Goal: Transaction & Acquisition: Purchase product/service

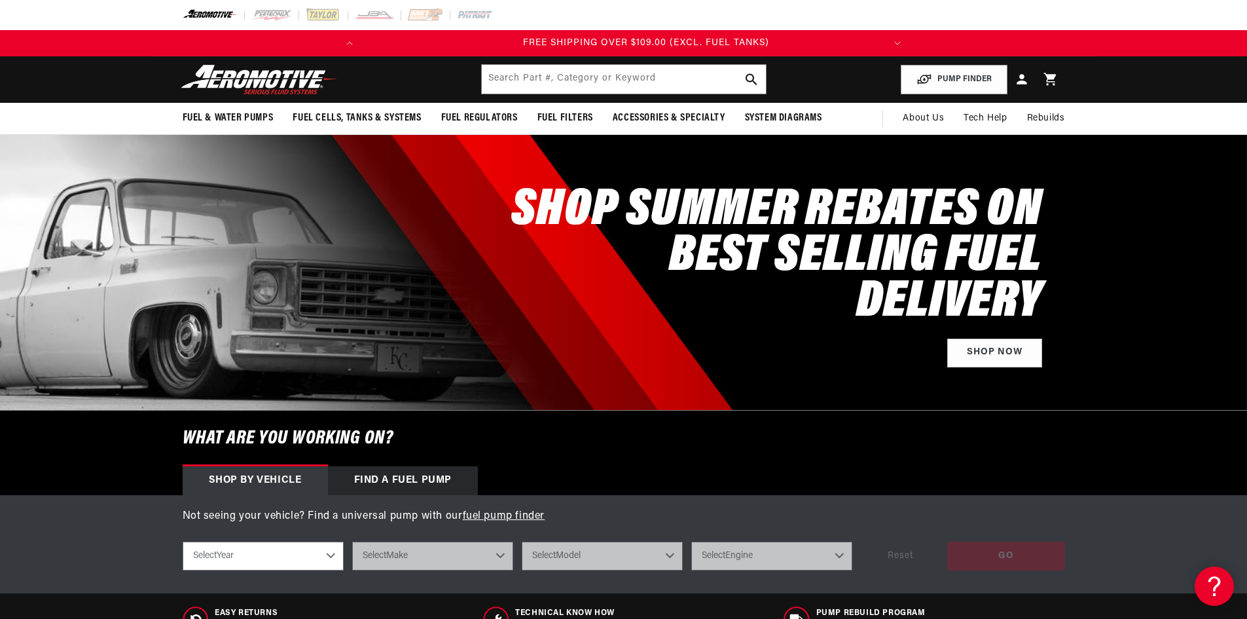
scroll to position [0, 518]
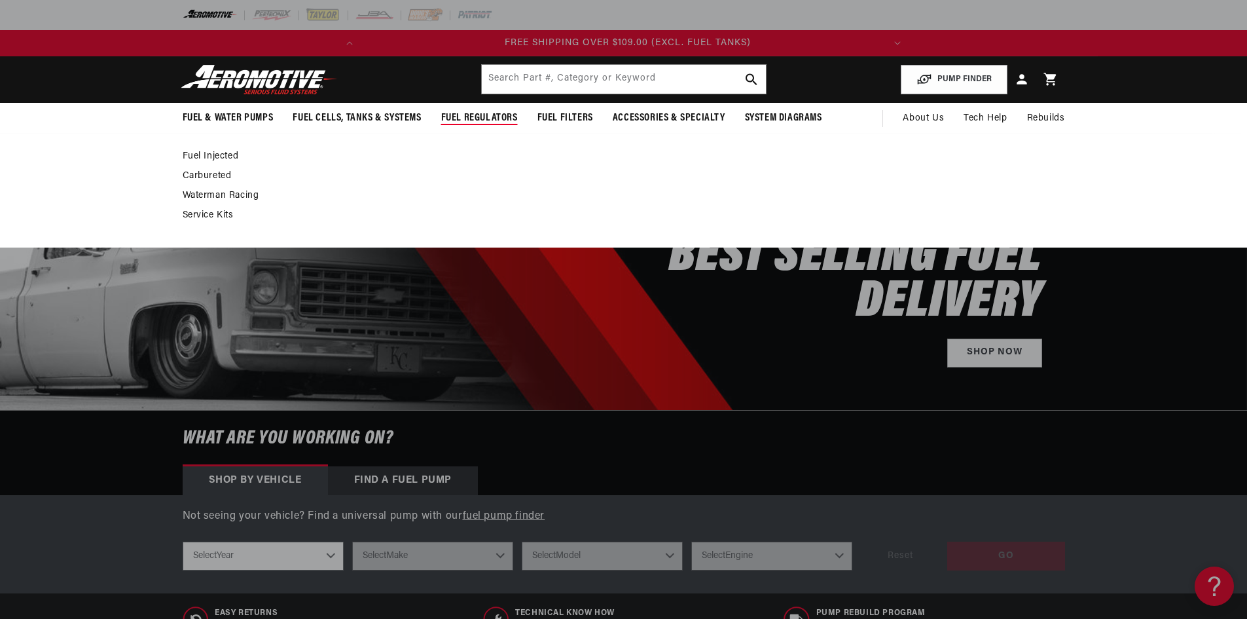
click at [200, 152] on link "Fuel Injected" at bounding box center [618, 157] width 870 height 12
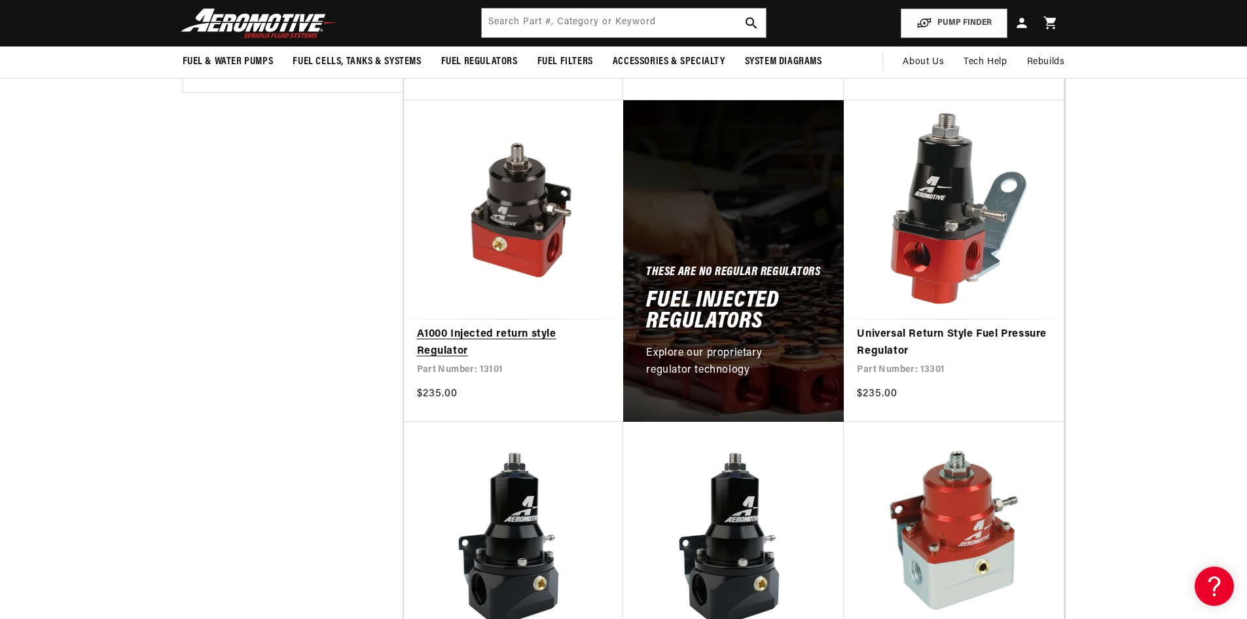
scroll to position [580, 0]
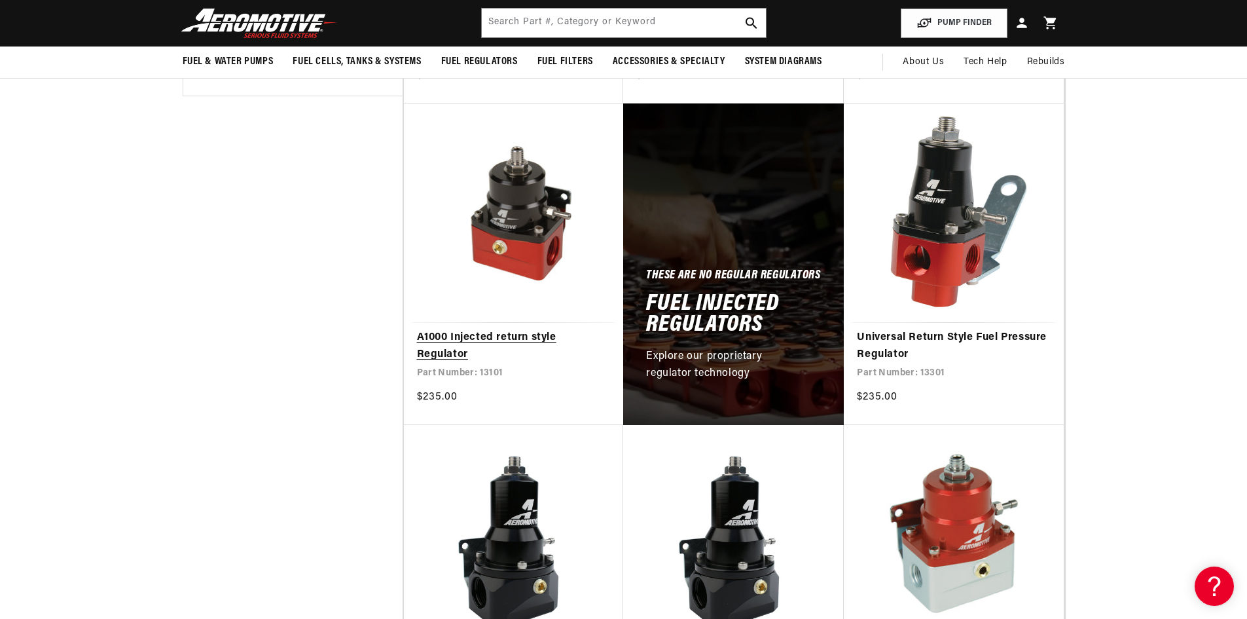
click at [511, 333] on link "A1000 Injected return style Regulator" at bounding box center [514, 345] width 194 height 33
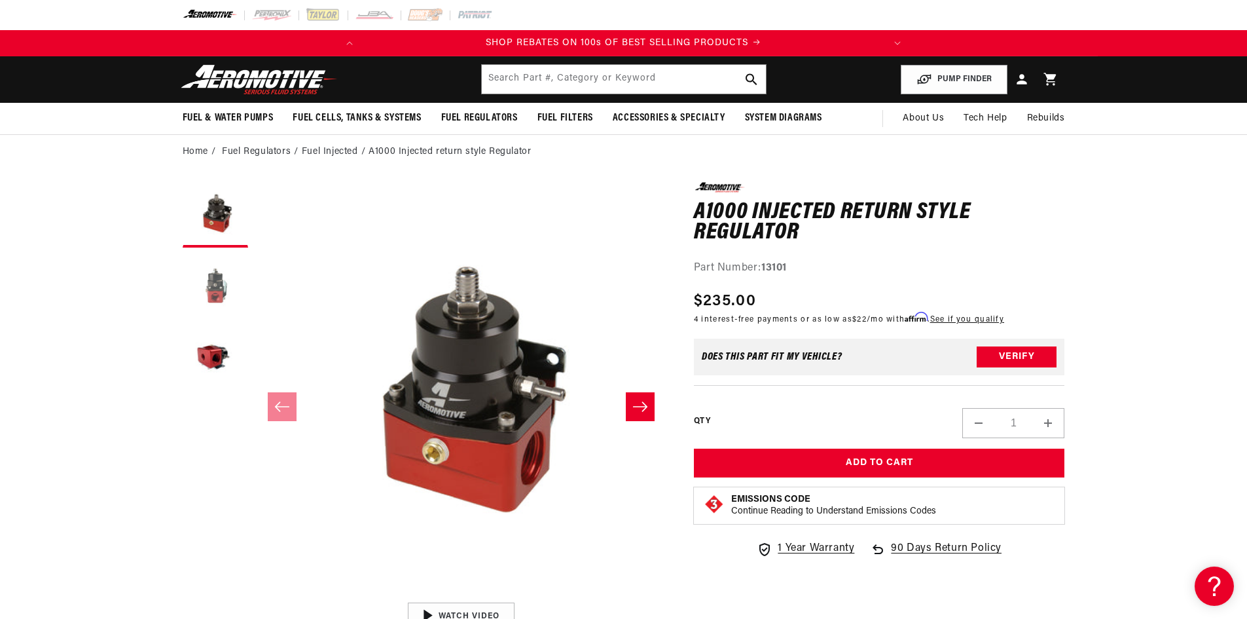
click at [216, 284] on button "Load image 2 in gallery view" at bounding box center [215, 286] width 65 height 65
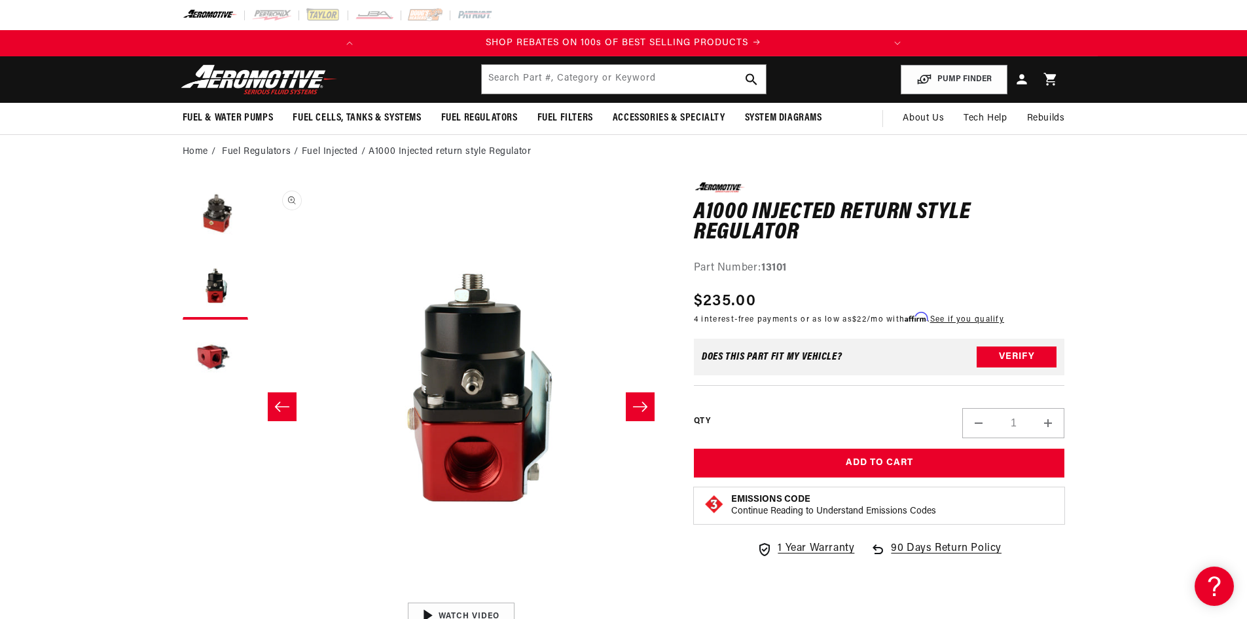
scroll to position [0, 413]
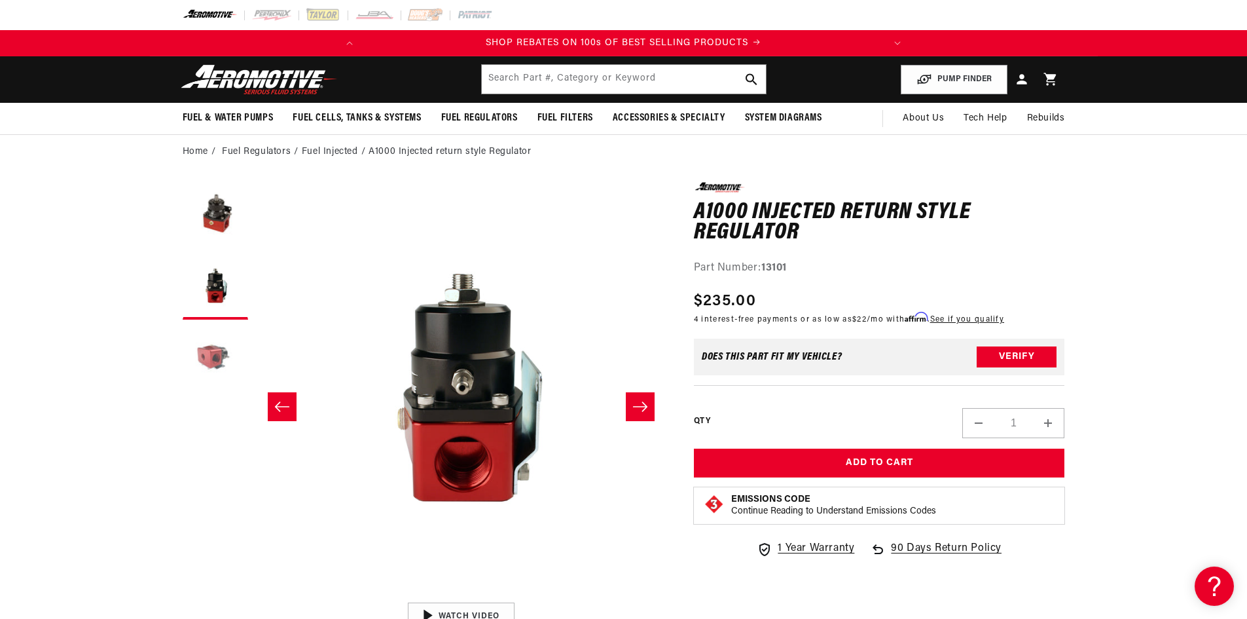
click at [209, 354] on button "Load image 3 in gallery view" at bounding box center [215, 358] width 65 height 65
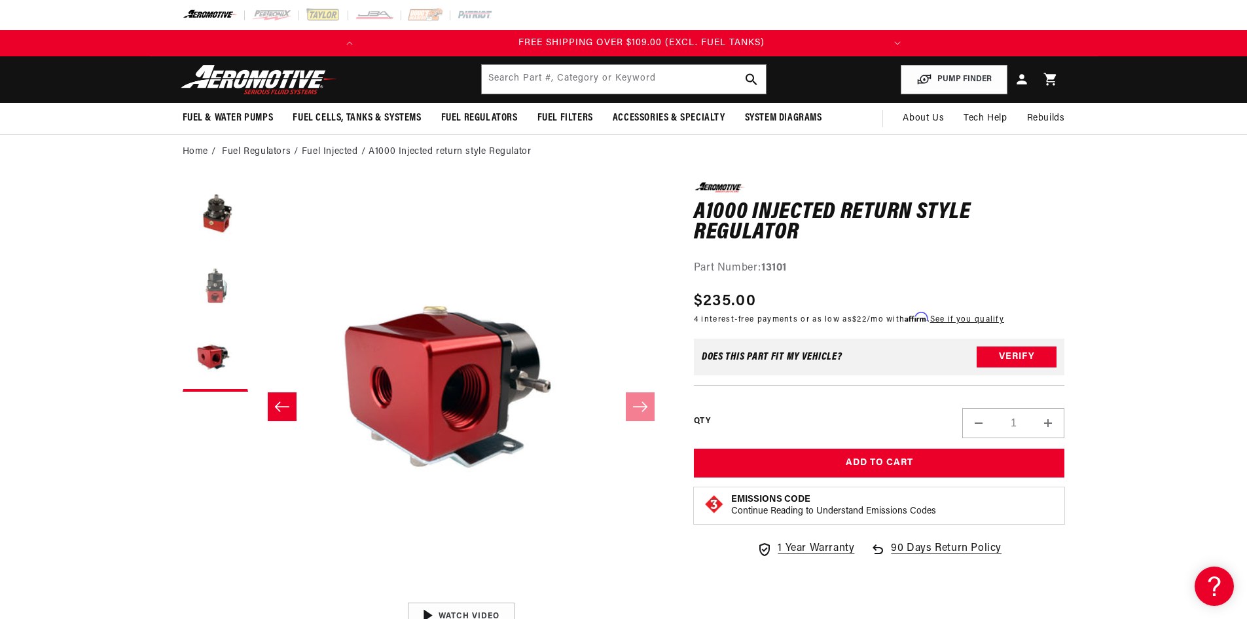
scroll to position [0, 518]
click at [223, 282] on button "Load image 2 in gallery view" at bounding box center [215, 286] width 65 height 65
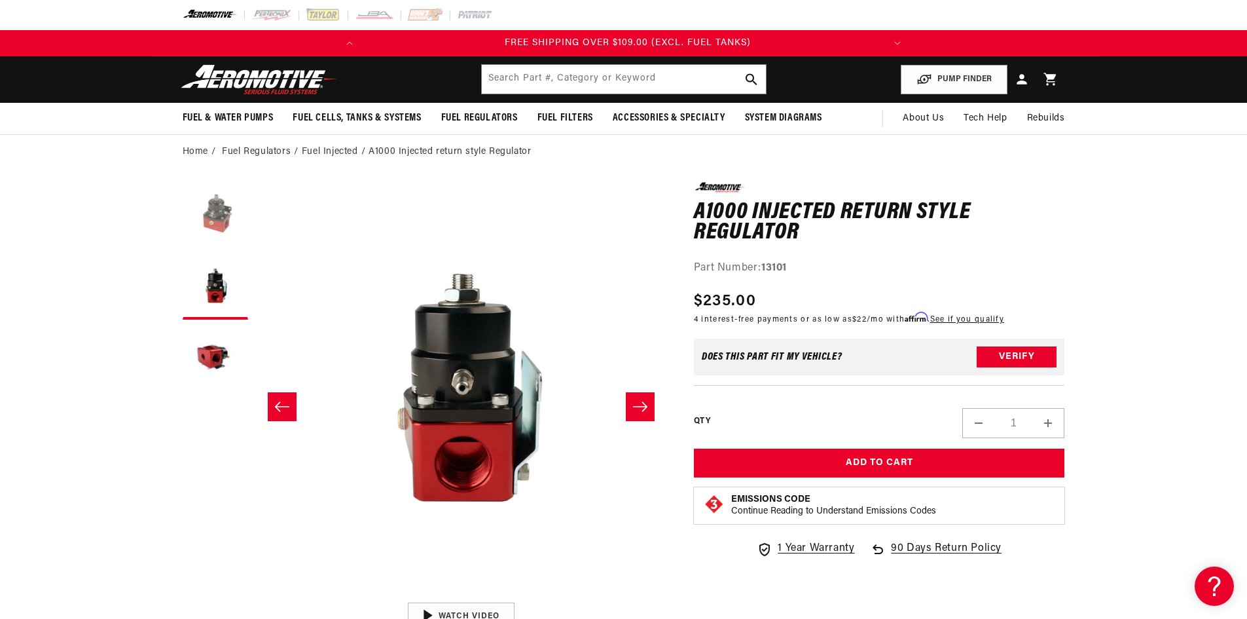
click at [217, 221] on button "Load image 1 in gallery view" at bounding box center [215, 214] width 65 height 65
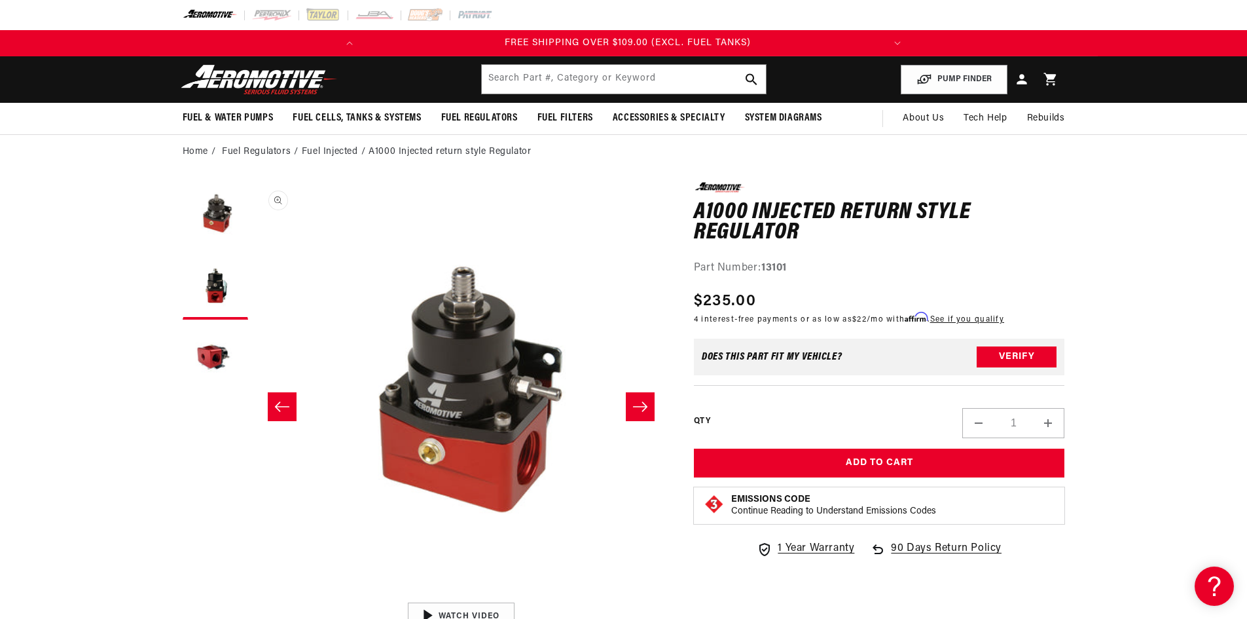
scroll to position [0, 0]
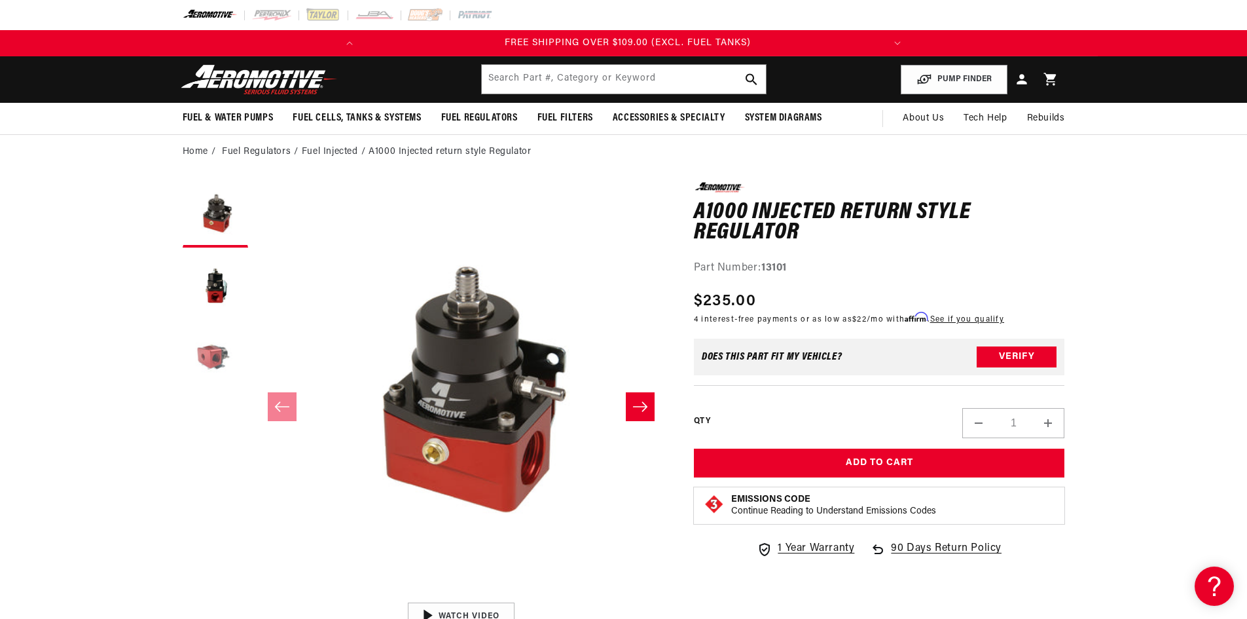
click at [223, 356] on button "Load image 3 in gallery view" at bounding box center [215, 358] width 65 height 65
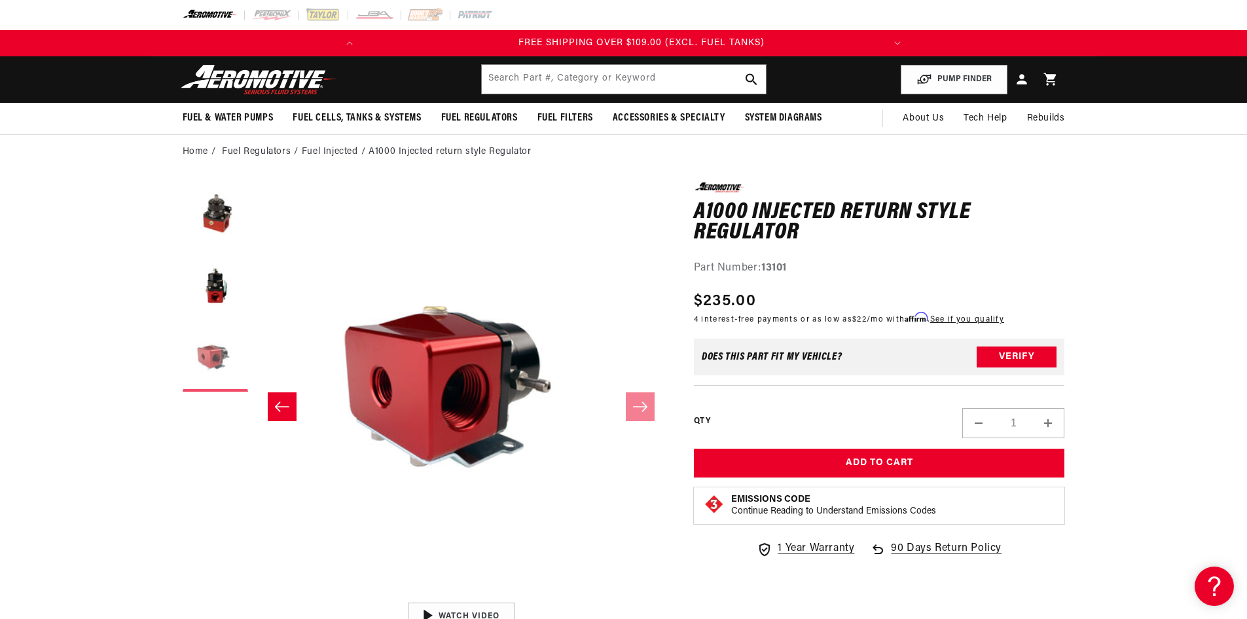
scroll to position [0, 518]
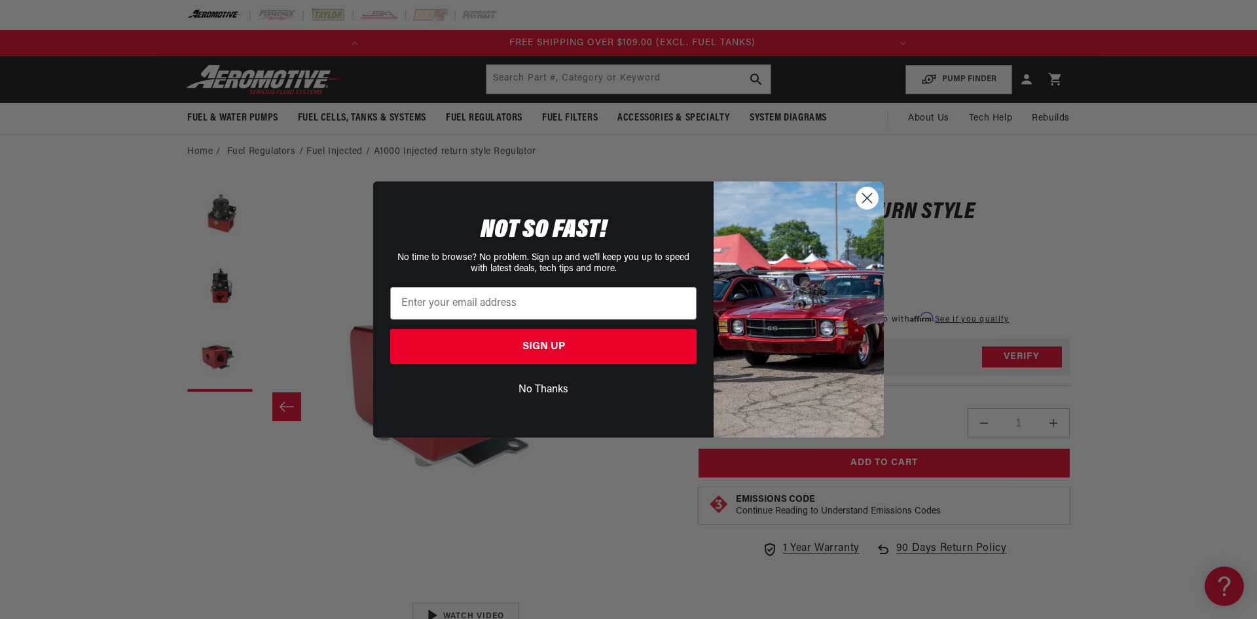
click at [866, 192] on circle "Close dialog" at bounding box center [868, 198] width 22 height 22
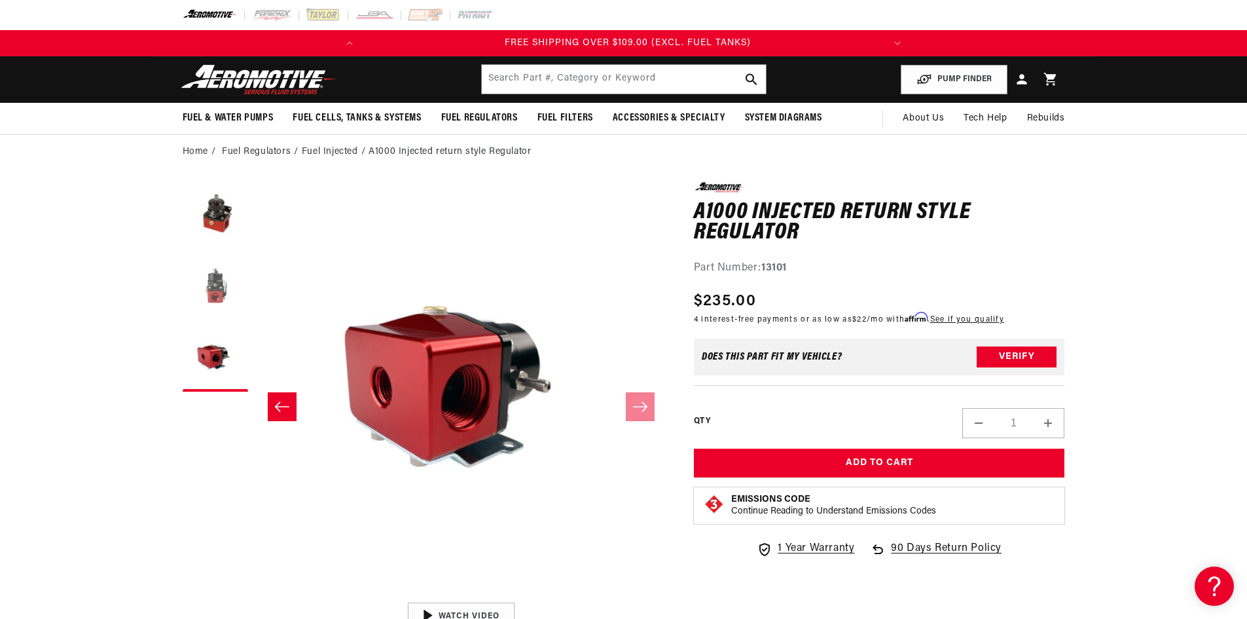
click at [217, 282] on button "Load image 2 in gallery view" at bounding box center [215, 286] width 65 height 65
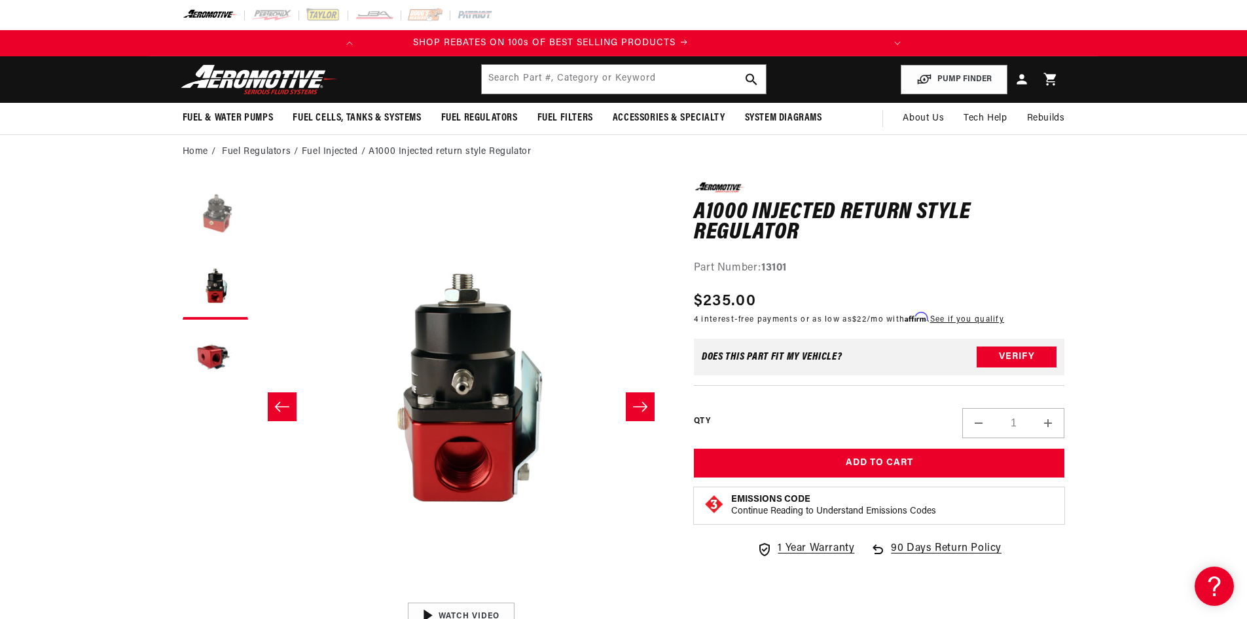
scroll to position [0, 0]
click at [209, 204] on button "Load image 1 in gallery view" at bounding box center [215, 214] width 65 height 65
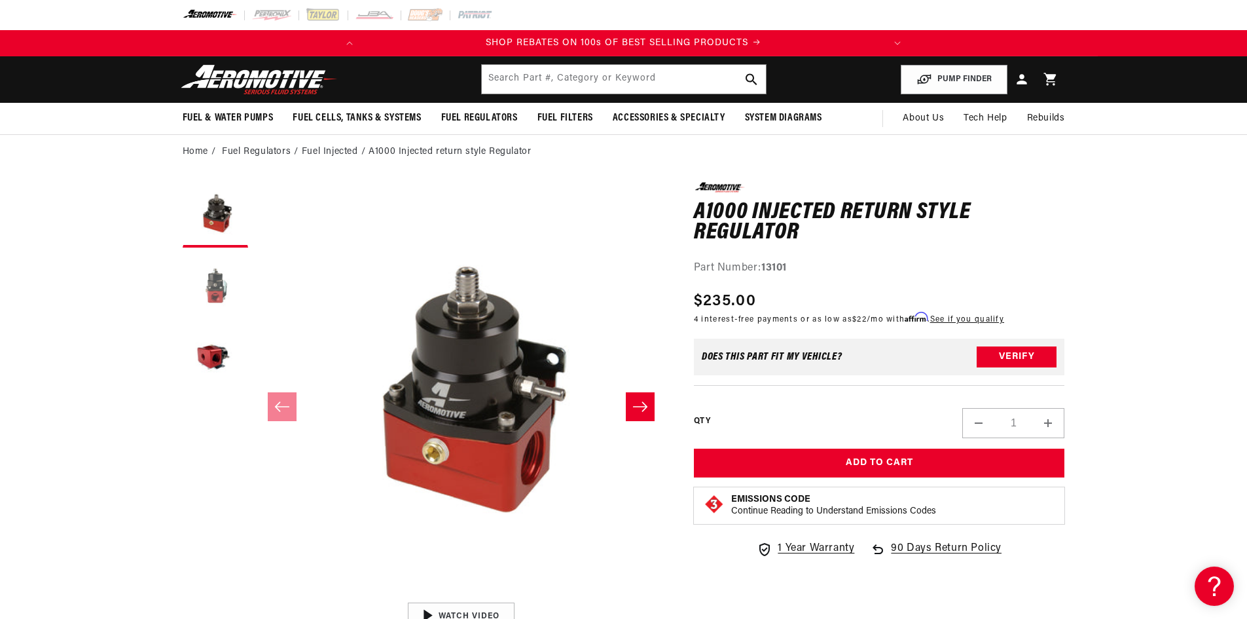
click at [209, 287] on button "Load image 2 in gallery view" at bounding box center [215, 286] width 65 height 65
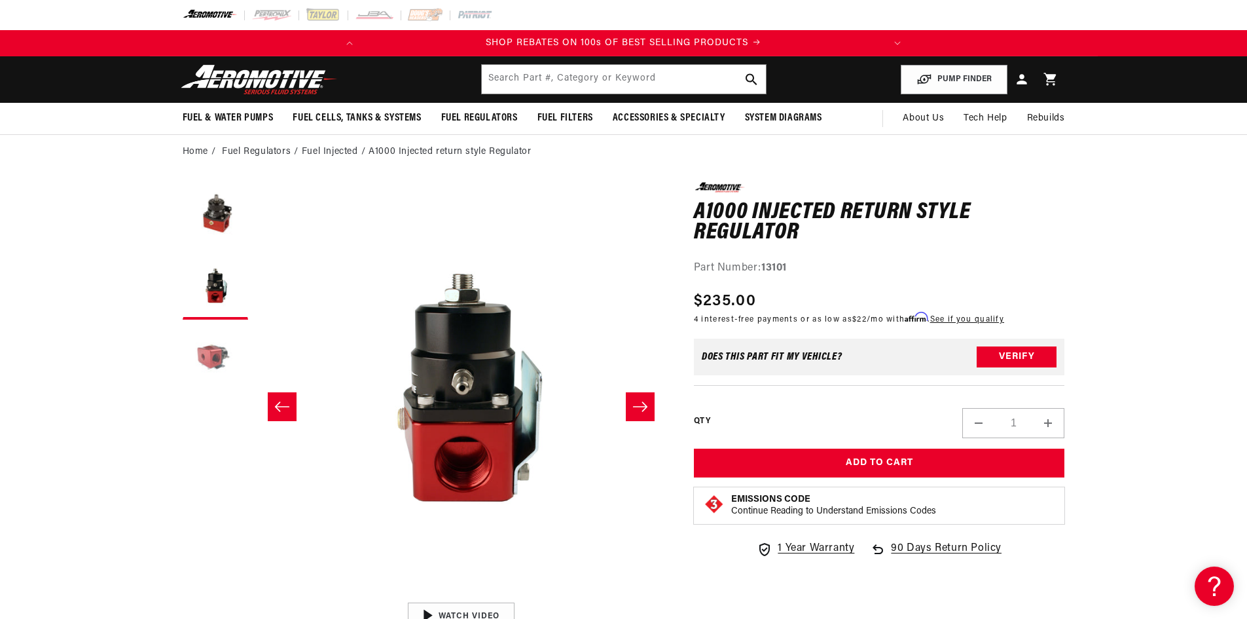
click at [210, 359] on button "Load image 3 in gallery view" at bounding box center [215, 358] width 65 height 65
